Goal: Task Accomplishment & Management: Manage account settings

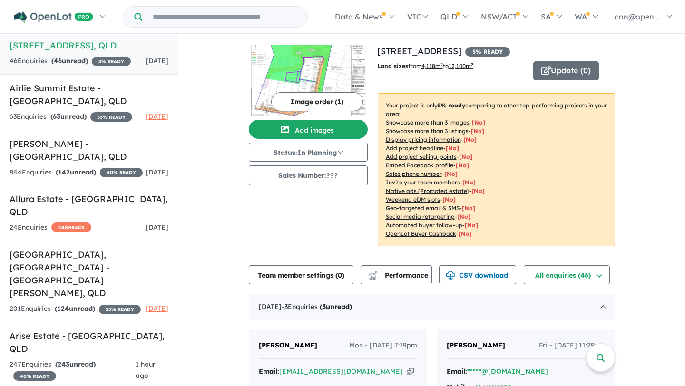
scroll to position [55, 0]
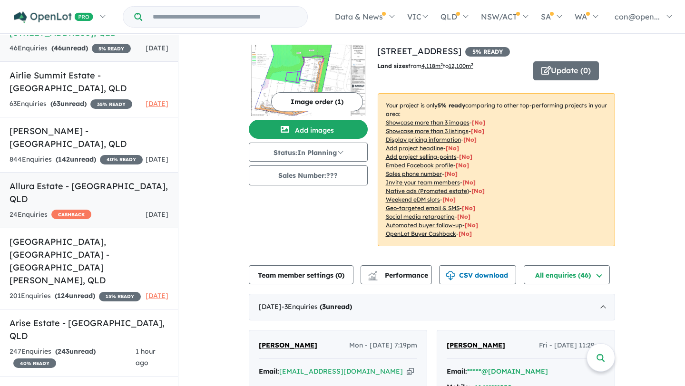
click at [78, 206] on h5 "Allura Estate - Bundamba , QLD" at bounding box center [89, 193] width 159 height 26
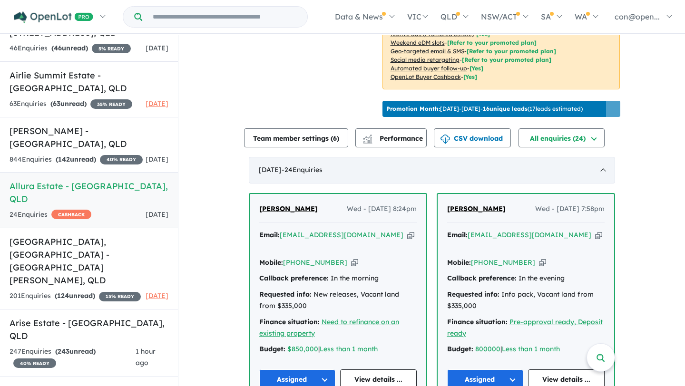
scroll to position [266, 0]
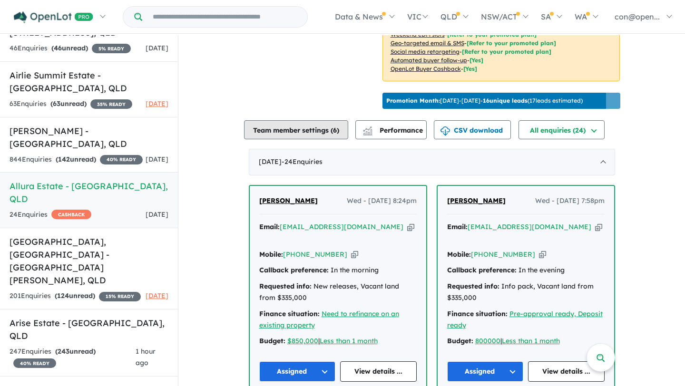
click at [293, 122] on button "Team member settings ( 6 )" at bounding box center [296, 129] width 104 height 19
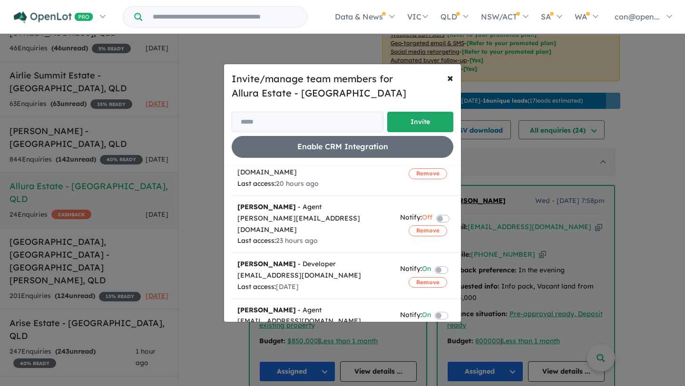
scroll to position [140, 0]
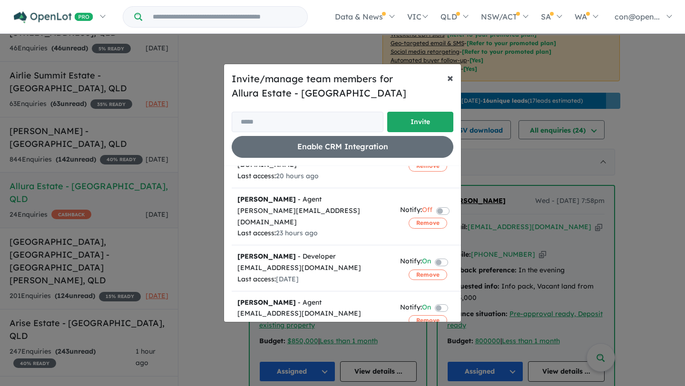
click at [450, 79] on span "×" at bounding box center [450, 77] width 6 height 14
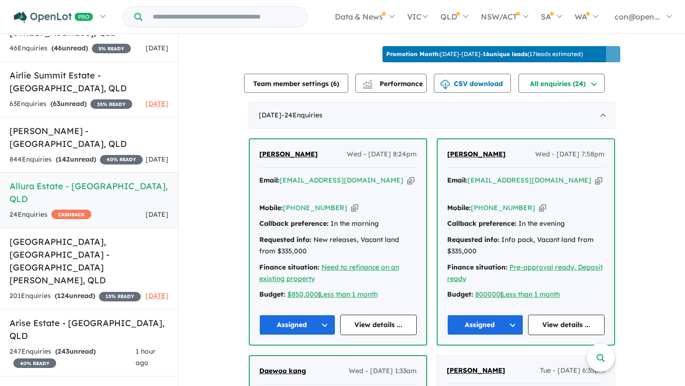
scroll to position [329, 0]
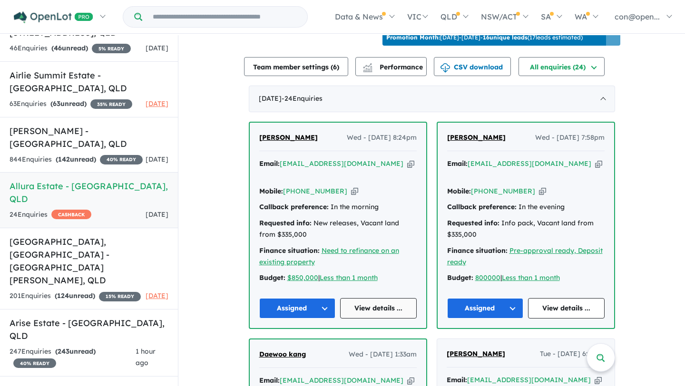
click at [368, 307] on link "View details ..." at bounding box center [378, 308] width 77 height 20
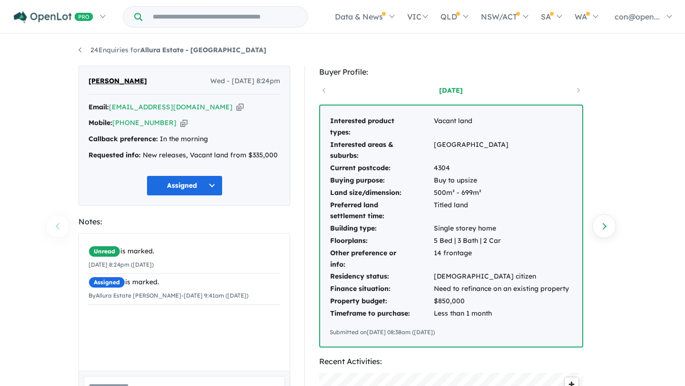
scroll to position [8, 0]
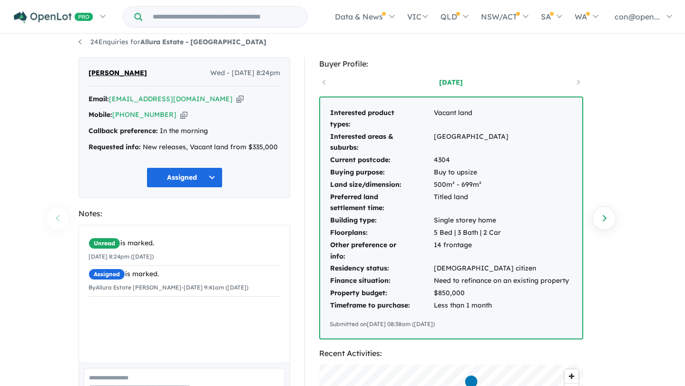
click at [191, 184] on button "Assigned" at bounding box center [185, 178] width 76 height 20
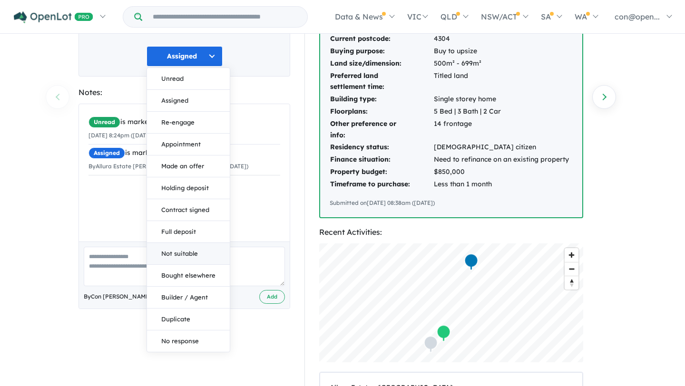
scroll to position [130, 0]
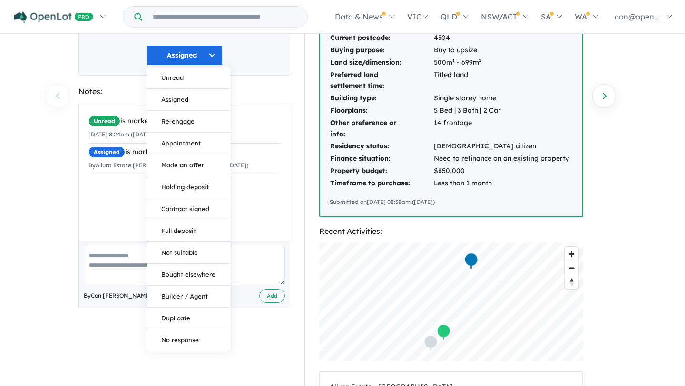
click at [121, 258] on textarea at bounding box center [184, 266] width 201 height 40
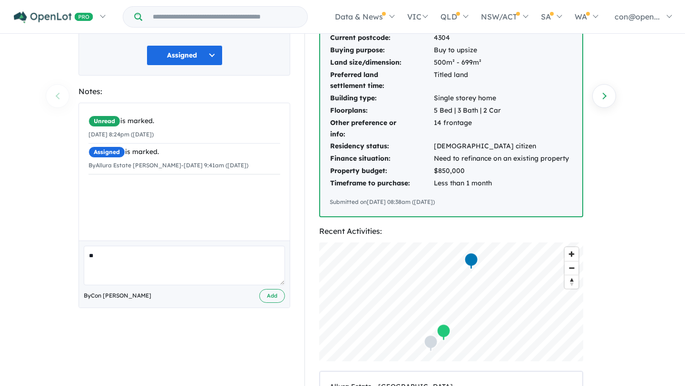
type textarea "*"
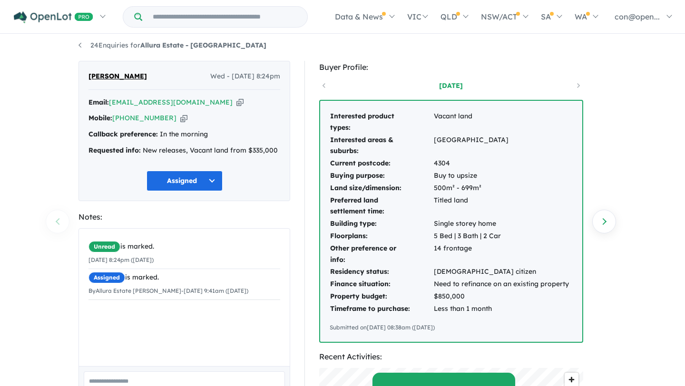
scroll to position [0, 0]
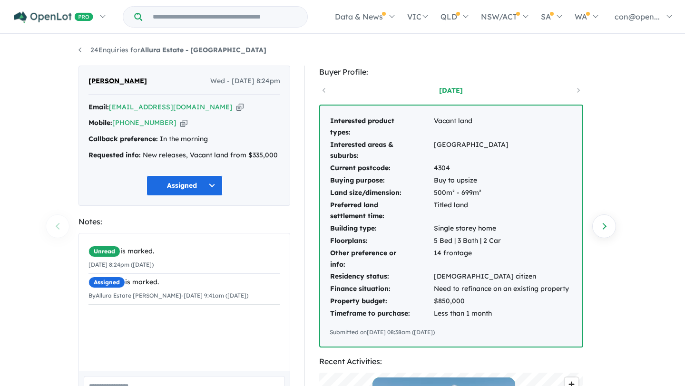
click at [207, 52] on strong "Allura Estate - [GEOGRAPHIC_DATA]" at bounding box center [203, 50] width 126 height 9
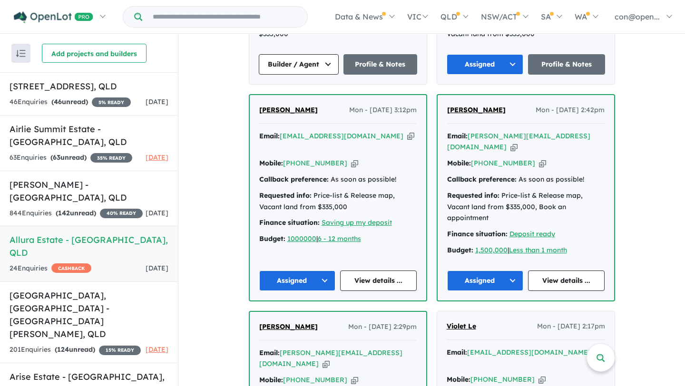
scroll to position [1329, 0]
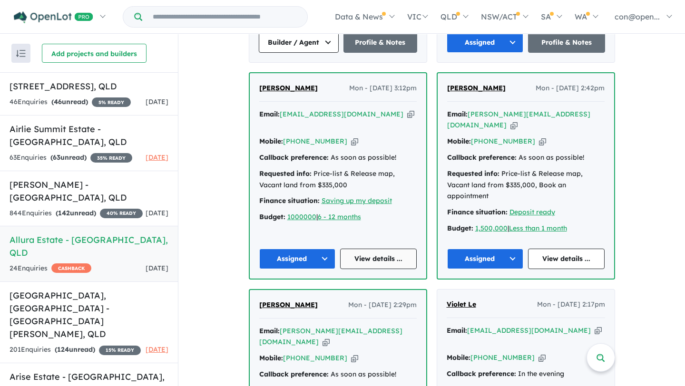
click at [378, 249] on link "View details ..." at bounding box center [378, 259] width 77 height 20
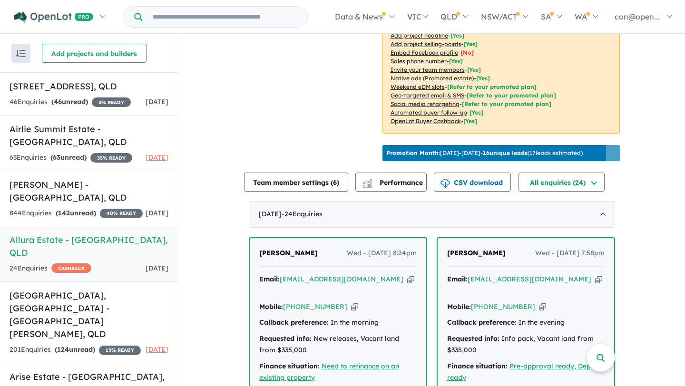
scroll to position [0, 0]
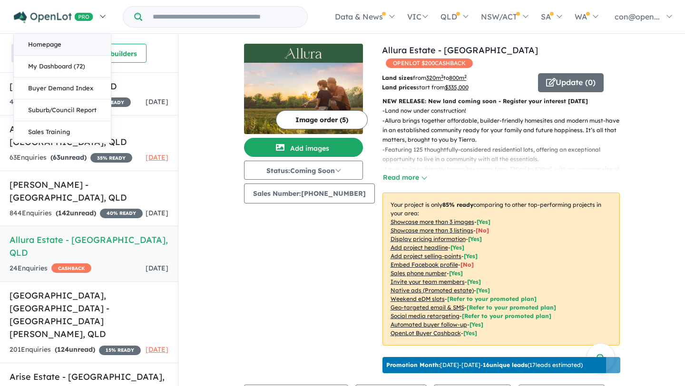
click at [50, 44] on link "Homepage" at bounding box center [62, 45] width 97 height 22
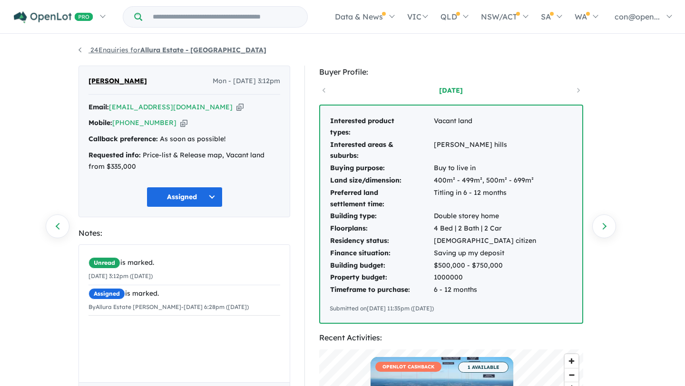
click at [164, 53] on strong "Allura Estate - [GEOGRAPHIC_DATA]" at bounding box center [203, 50] width 126 height 9
